Goal: Communication & Community: Share content

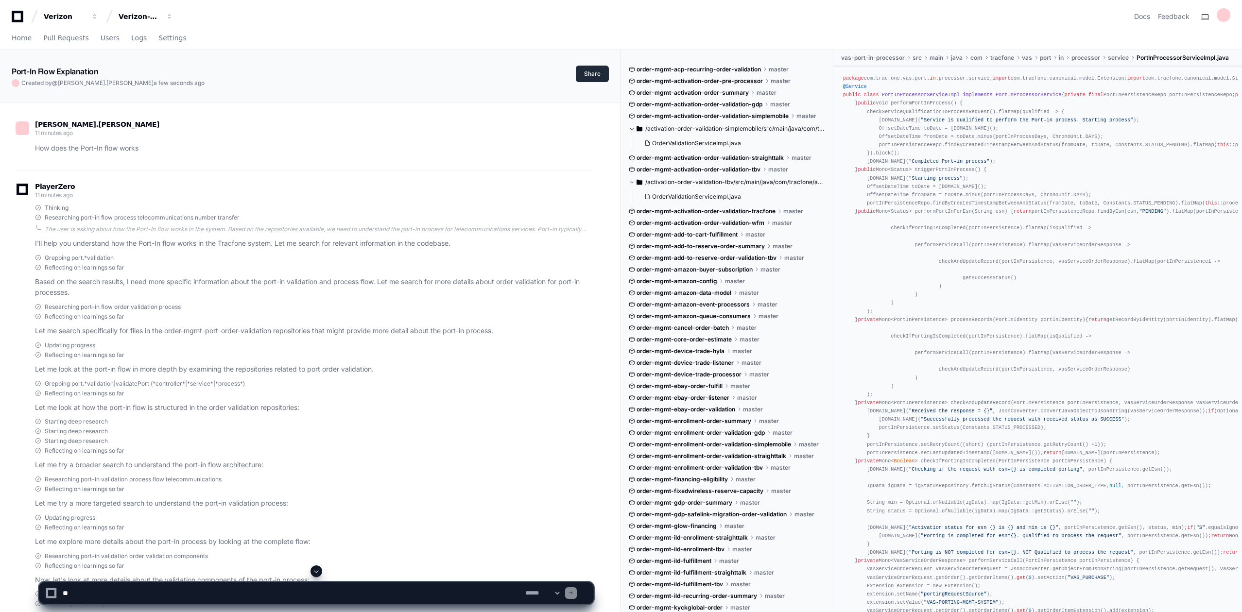
click at [594, 72] on button "Share" at bounding box center [592, 74] width 33 height 17
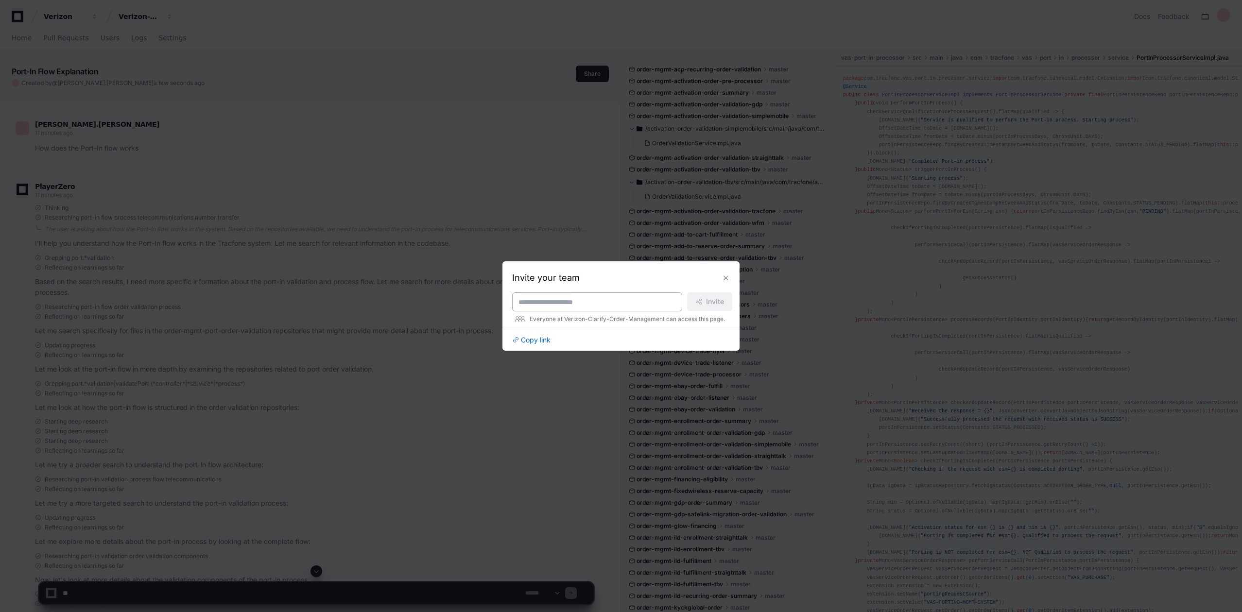
click at [521, 299] on input at bounding box center [596, 302] width 157 height 10
click at [526, 305] on input at bounding box center [596, 302] width 157 height 10
click at [536, 342] on span "Copy link" at bounding box center [536, 340] width 30 height 10
click at [726, 278] on button at bounding box center [726, 278] width 16 height 16
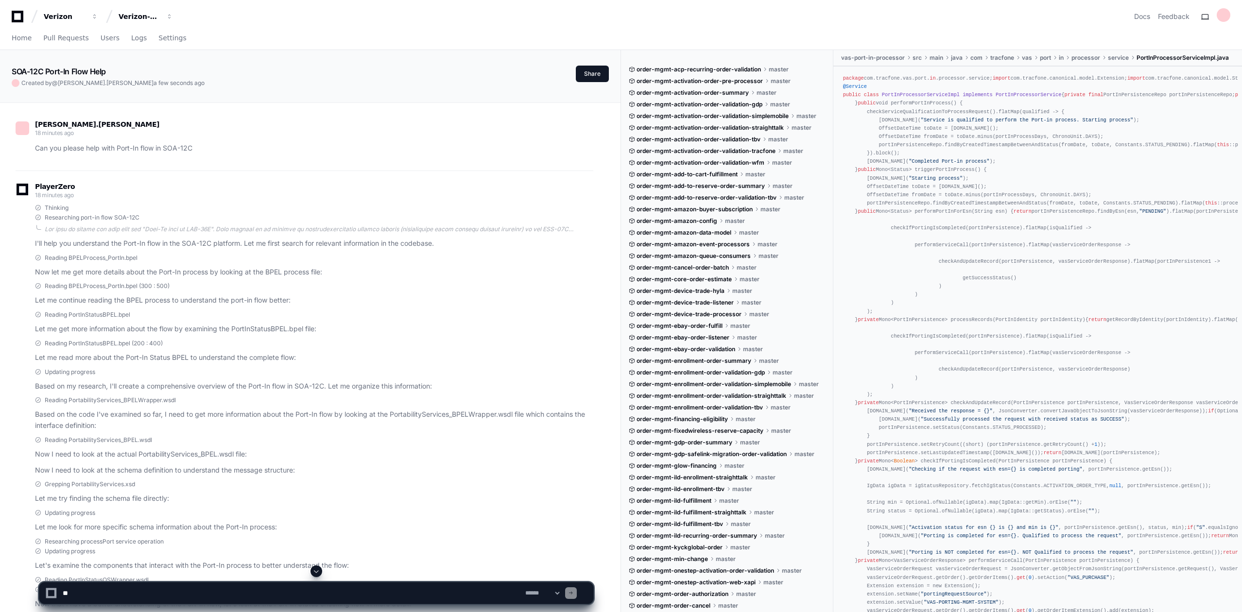
click at [597, 75] on button "Share" at bounding box center [592, 74] width 33 height 17
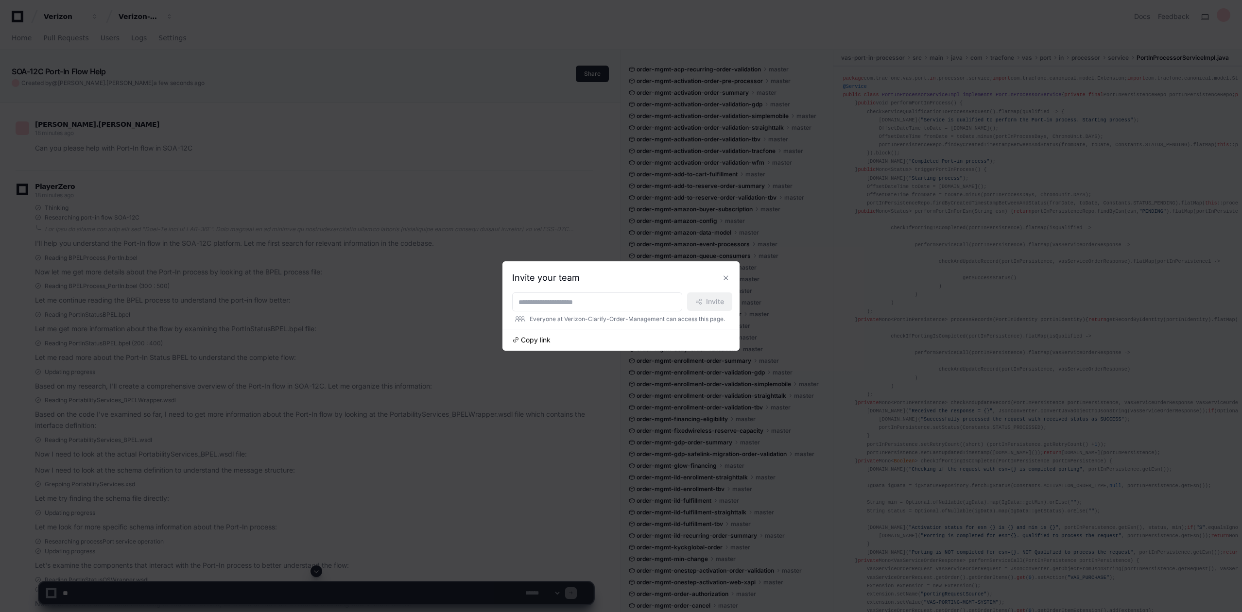
scroll to position [913, 0]
click at [540, 339] on span "Copy link" at bounding box center [536, 340] width 30 height 10
click at [725, 278] on button at bounding box center [726, 278] width 16 height 16
